Goal: Task Accomplishment & Management: Manage account settings

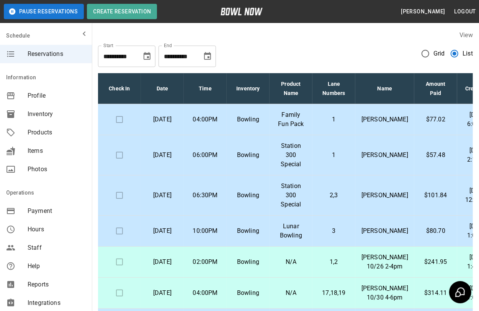
click at [309, 125] on td "Family Fun Pack" at bounding box center [291, 119] width 43 height 31
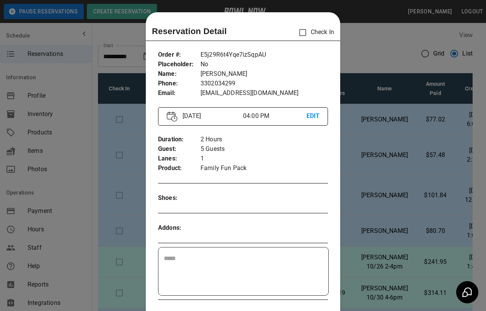
click at [309, 135] on p "2 Hours" at bounding box center [265, 140] width 128 height 10
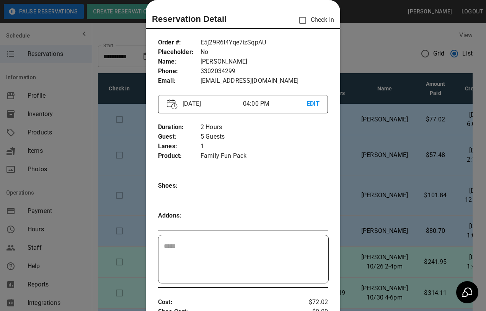
click at [373, 48] on div at bounding box center [243, 155] width 486 height 311
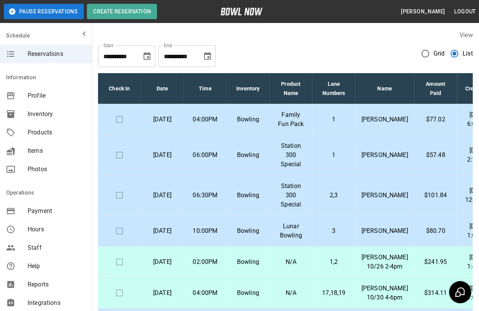
click at [287, 124] on p "Family Fun Pack" at bounding box center [291, 119] width 31 height 18
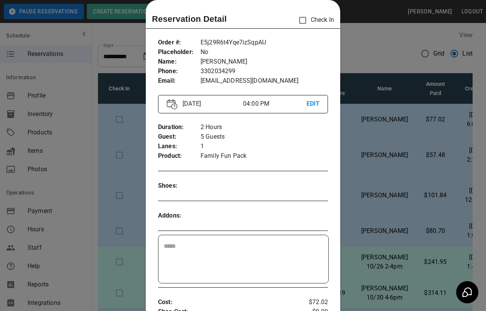
click at [352, 37] on div at bounding box center [243, 155] width 486 height 311
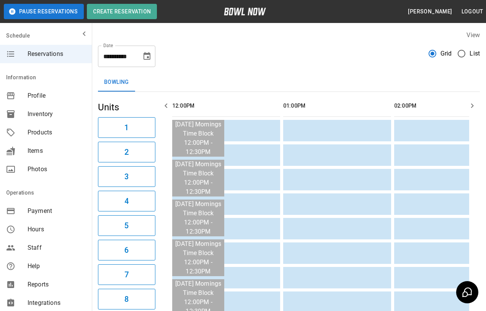
click at [470, 54] on span "List" at bounding box center [475, 53] width 10 height 9
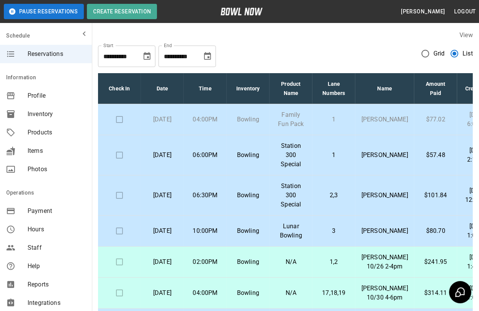
click at [325, 124] on p "1" at bounding box center [334, 119] width 31 height 9
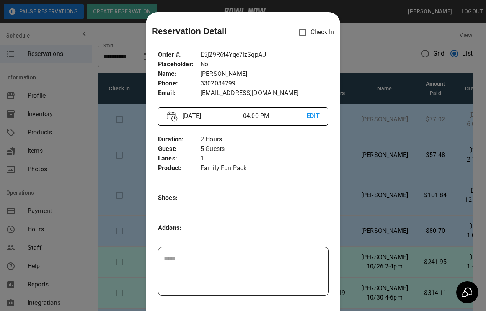
scroll to position [12, 0]
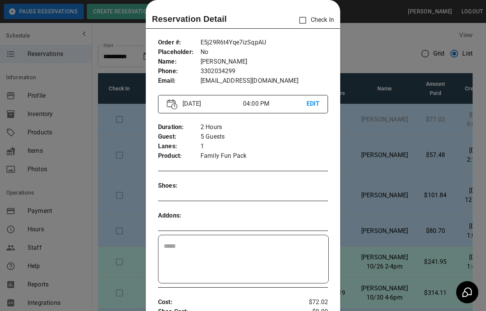
click at [385, 50] on div at bounding box center [243, 155] width 486 height 311
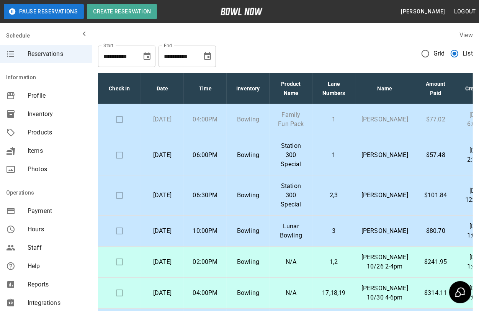
click at [117, 122] on td at bounding box center [119, 119] width 43 height 31
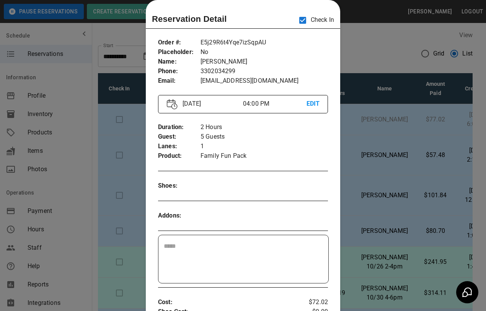
drag, startPoint x: 470, startPoint y: 108, endPoint x: 467, endPoint y: 131, distance: 23.1
click at [467, 131] on div at bounding box center [243, 155] width 486 height 311
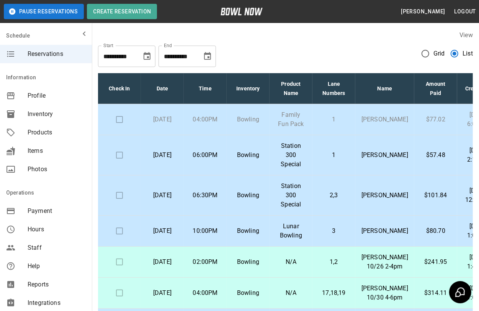
click at [117, 121] on td at bounding box center [119, 119] width 43 height 31
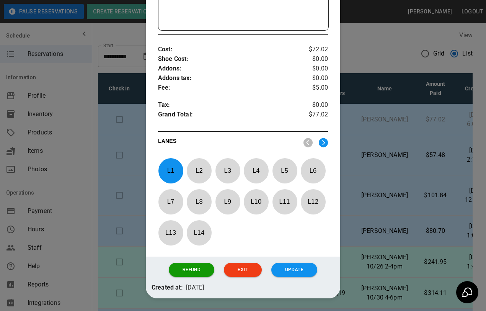
scroll to position [288, 0]
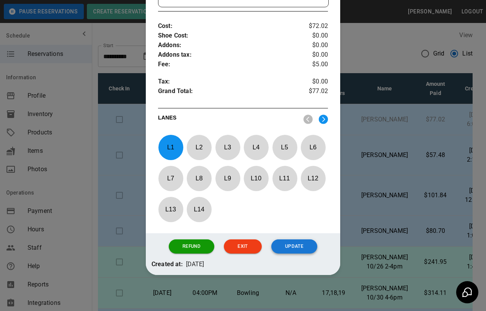
click at [290, 245] on button "Update" at bounding box center [295, 246] width 46 height 14
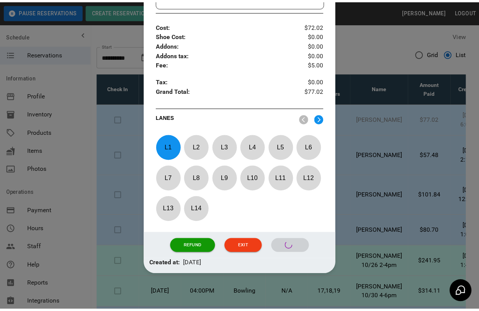
scroll to position [253, 0]
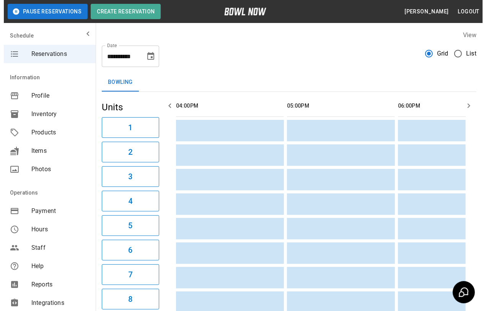
scroll to position [0, 444]
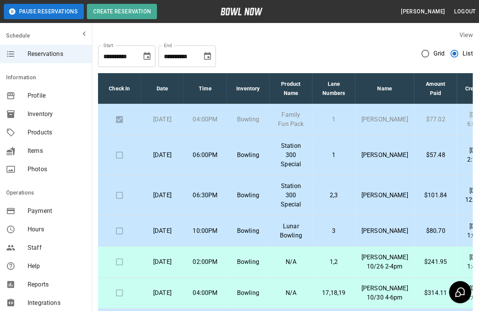
click at [230, 165] on td "Bowling" at bounding box center [248, 155] width 43 height 40
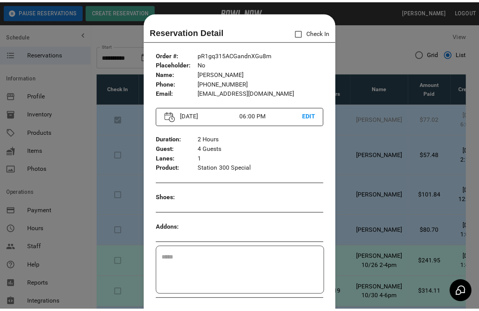
scroll to position [12, 0]
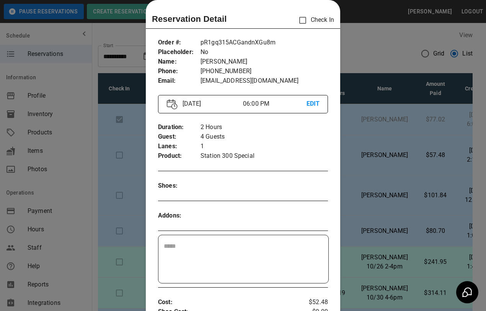
click at [385, 52] on div at bounding box center [243, 155] width 486 height 311
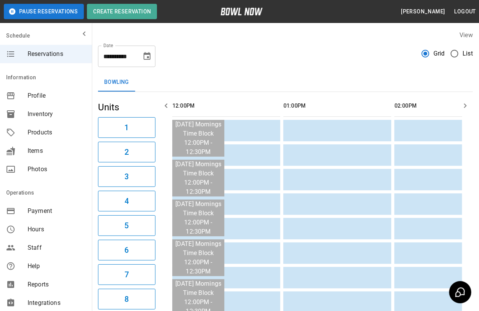
scroll to position [0, 555]
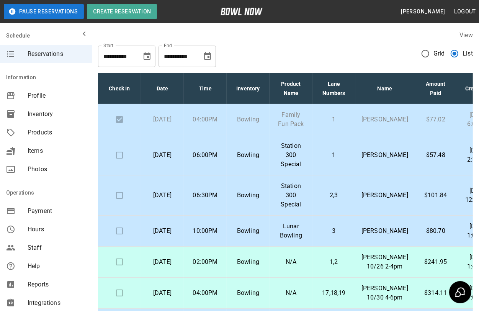
click at [283, 165] on p "Station 300 Special" at bounding box center [291, 155] width 31 height 28
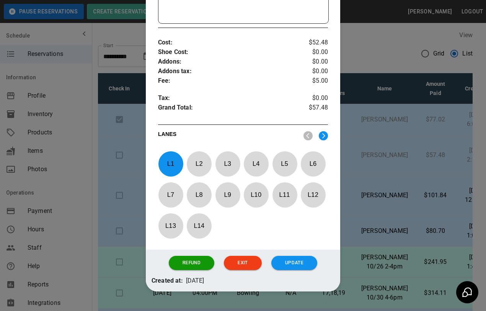
scroll to position [291, 0]
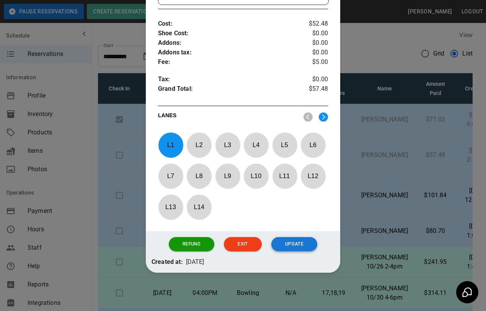
click at [296, 241] on button "Update" at bounding box center [295, 244] width 46 height 14
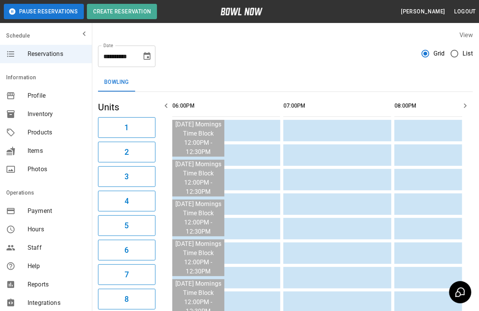
scroll to position [0, 666]
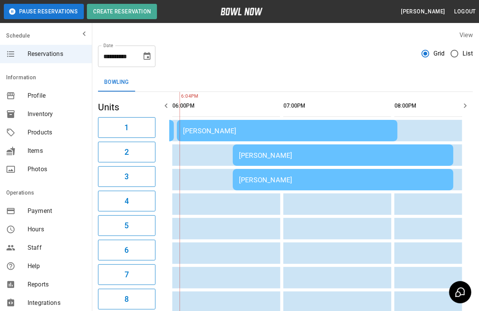
click at [463, 102] on icon "button" at bounding box center [465, 105] width 9 height 9
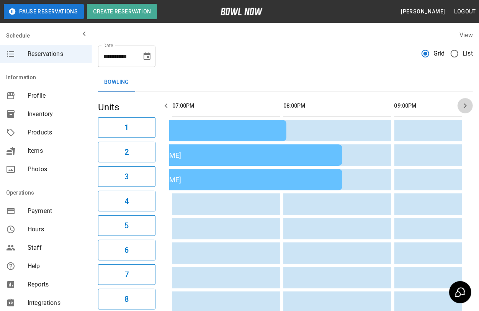
click at [463, 102] on icon "button" at bounding box center [465, 105] width 9 height 9
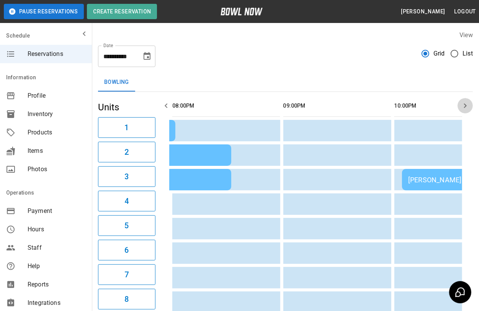
click at [463, 102] on icon "button" at bounding box center [465, 105] width 9 height 9
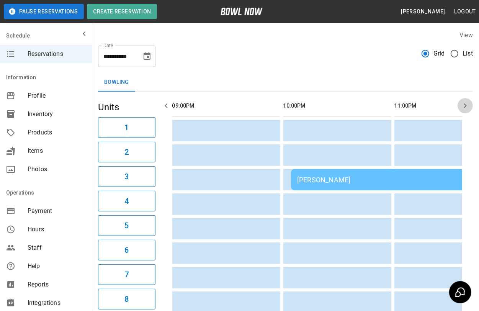
click at [463, 102] on icon "button" at bounding box center [465, 105] width 9 height 9
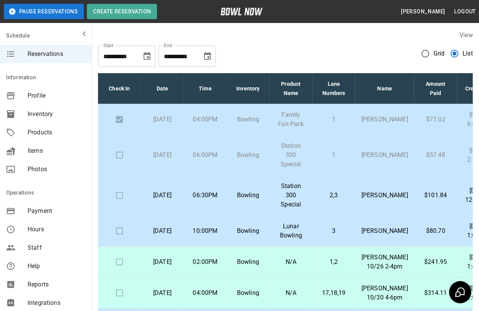
click at [123, 166] on td at bounding box center [119, 155] width 43 height 40
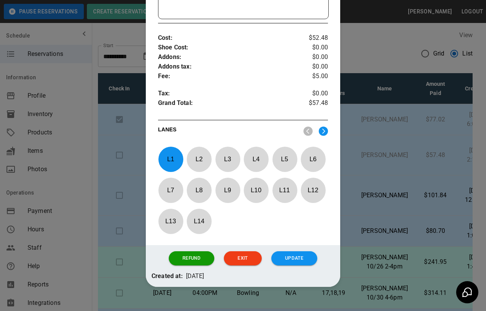
scroll to position [291, 0]
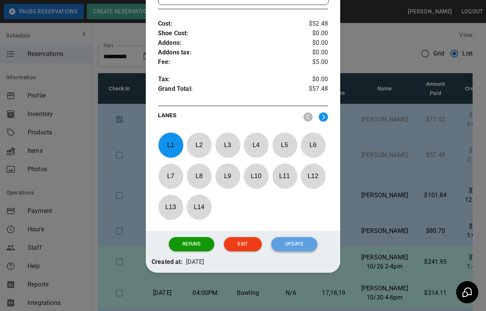
click at [282, 244] on button "Update" at bounding box center [295, 244] width 46 height 14
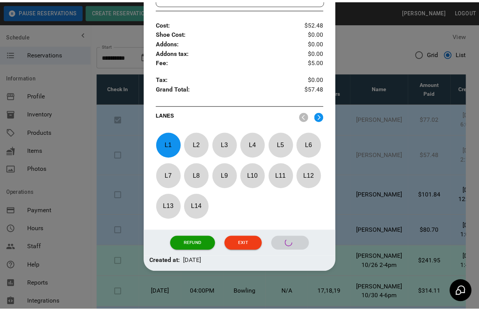
scroll to position [253, 0]
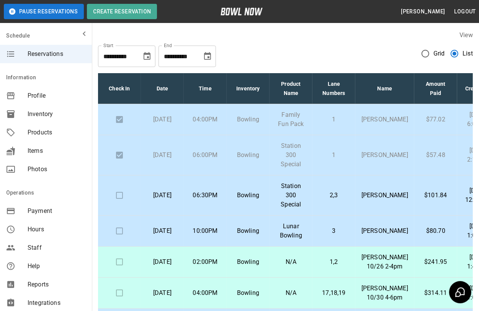
click at [338, 200] on p "2,3" at bounding box center [334, 195] width 31 height 9
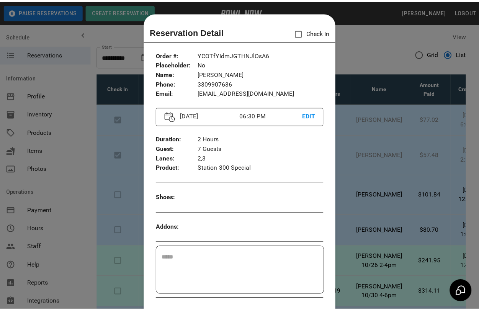
scroll to position [12, 0]
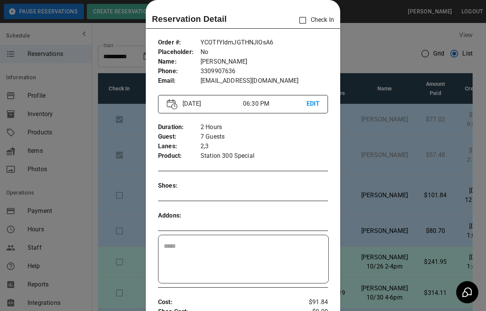
click at [353, 40] on div at bounding box center [243, 155] width 486 height 311
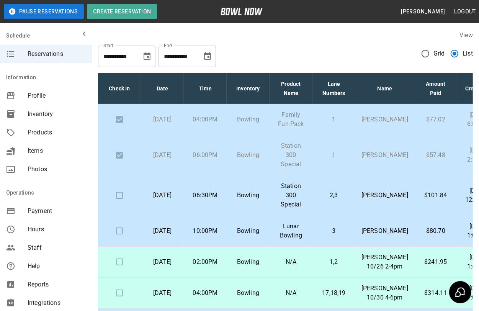
click at [278, 208] on p "Station 300 Special" at bounding box center [291, 196] width 31 height 28
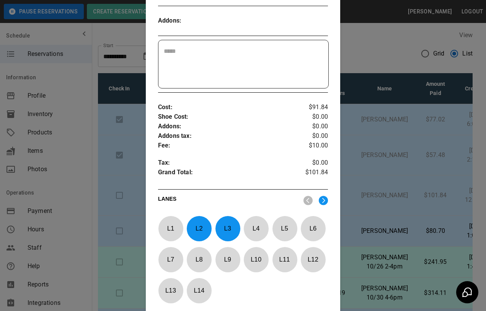
scroll to position [291, 0]
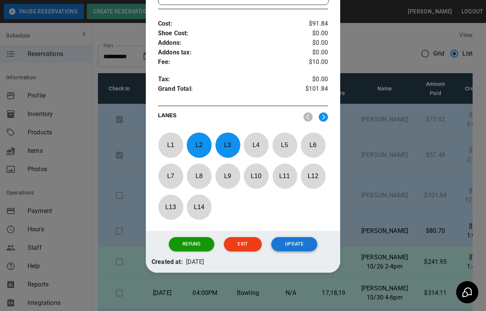
click at [280, 242] on button "Update" at bounding box center [295, 244] width 46 height 14
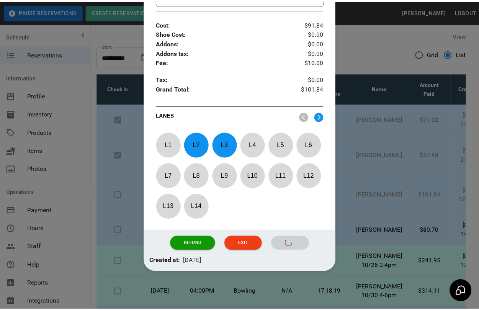
scroll to position [253, 0]
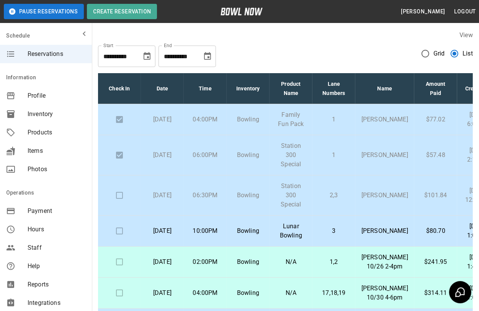
click at [119, 202] on td at bounding box center [119, 195] width 43 height 40
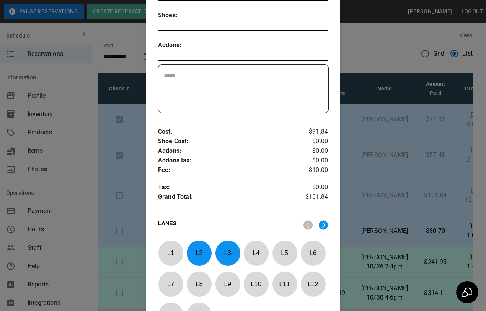
scroll to position [259, 0]
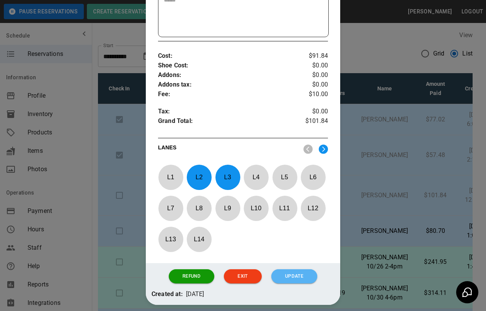
drag, startPoint x: 286, startPoint y: 277, endPoint x: 268, endPoint y: 252, distance: 31.0
click at [284, 276] on button "Update" at bounding box center [295, 276] width 46 height 14
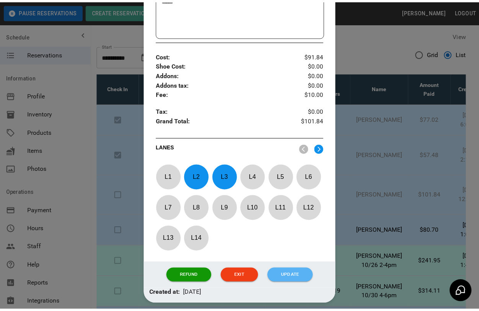
scroll to position [253, 0]
